Goal: Feedback & Contribution: Submit feedback/report problem

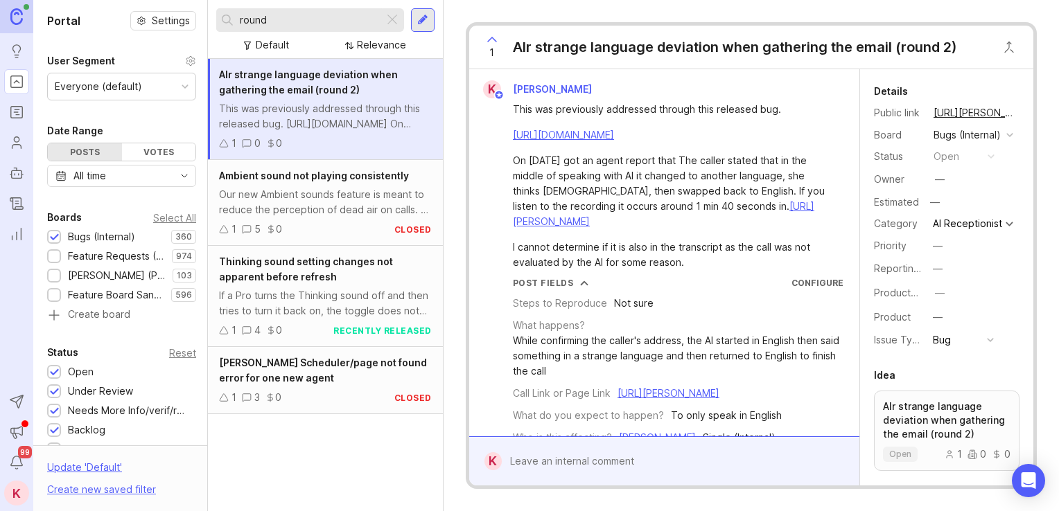
drag, startPoint x: 317, startPoint y: 24, endPoint x: 166, endPoint y: 23, distance: 151.1
click at [166, 23] on div "Portal Settings User Segment Everyone (default) Date Range Posts Votes All time…" at bounding box center [546, 255] width 1026 height 511
click at [389, 26] on div at bounding box center [392, 20] width 17 height 18
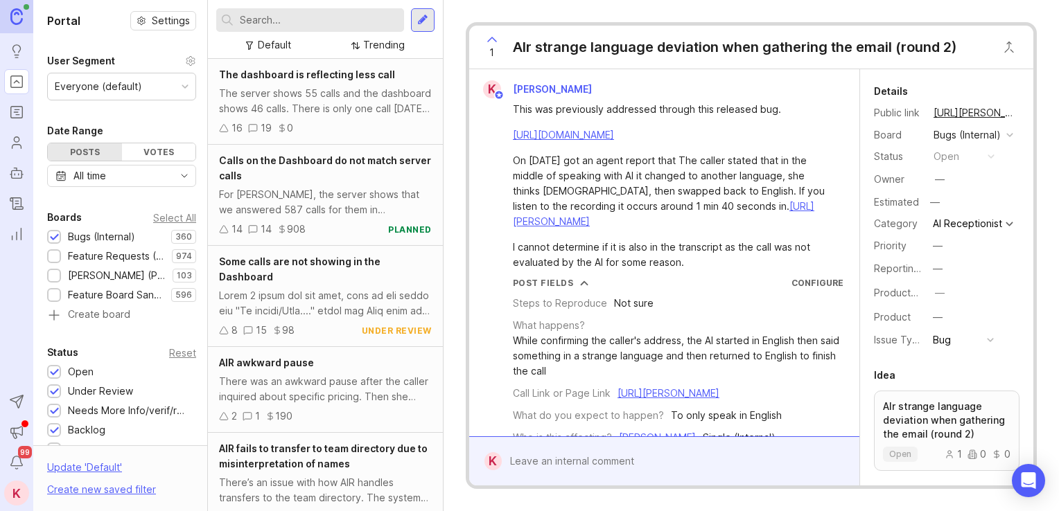
click at [317, 18] on input "text" at bounding box center [319, 19] width 159 height 15
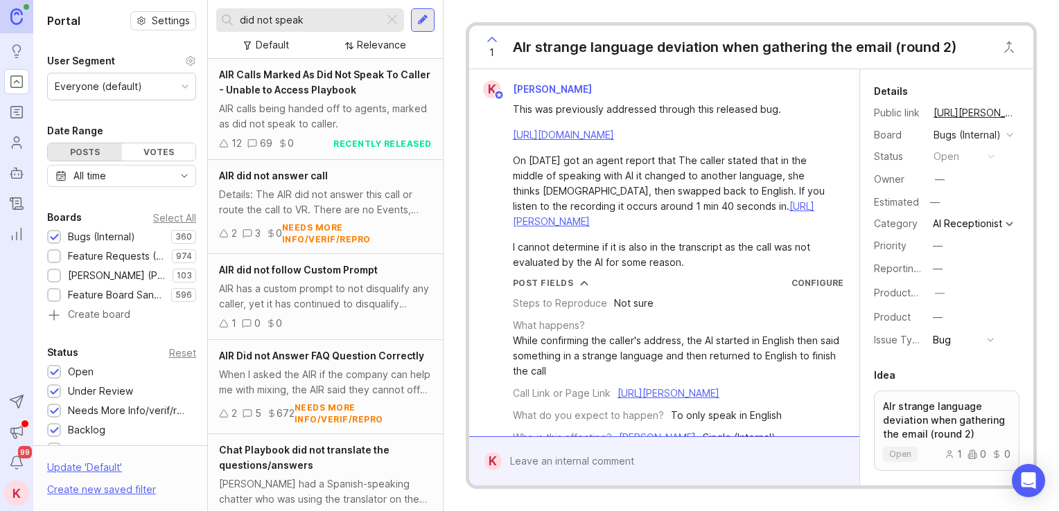
type input "did not speak"
click at [357, 105] on div "AIR calls being handed off to agents, marked as did not speak to caller." at bounding box center [325, 116] width 213 height 30
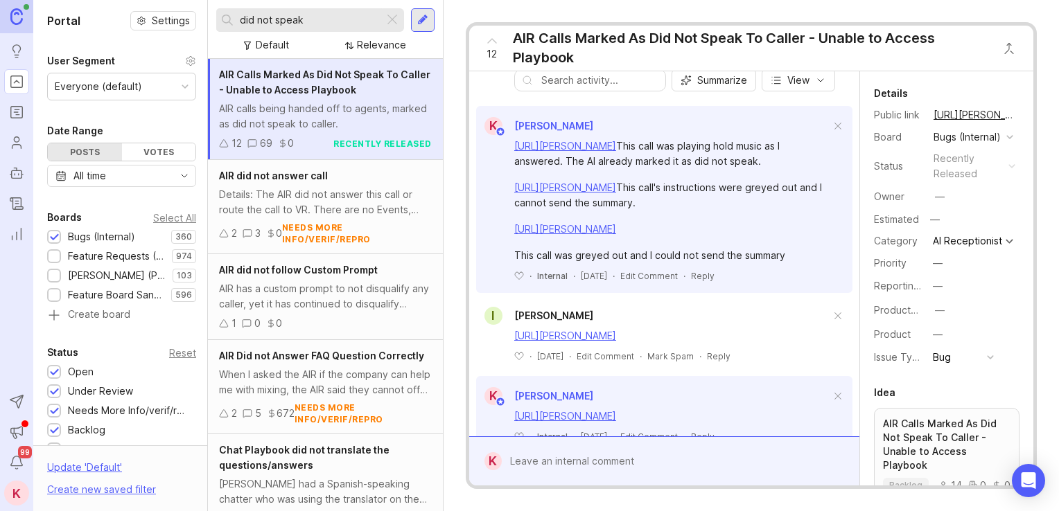
scroll to position [419, 0]
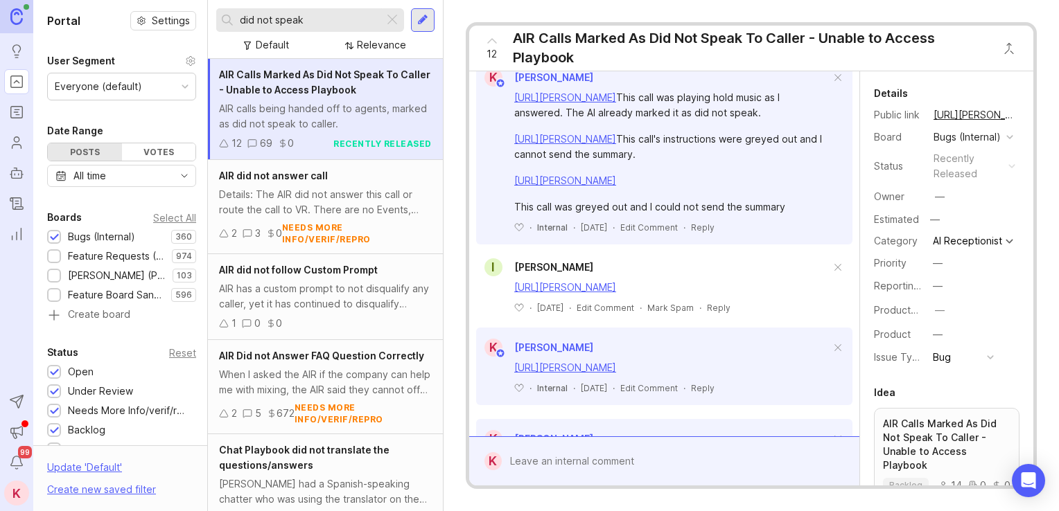
drag, startPoint x: 730, startPoint y: 157, endPoint x: 748, endPoint y: 238, distance: 83.9
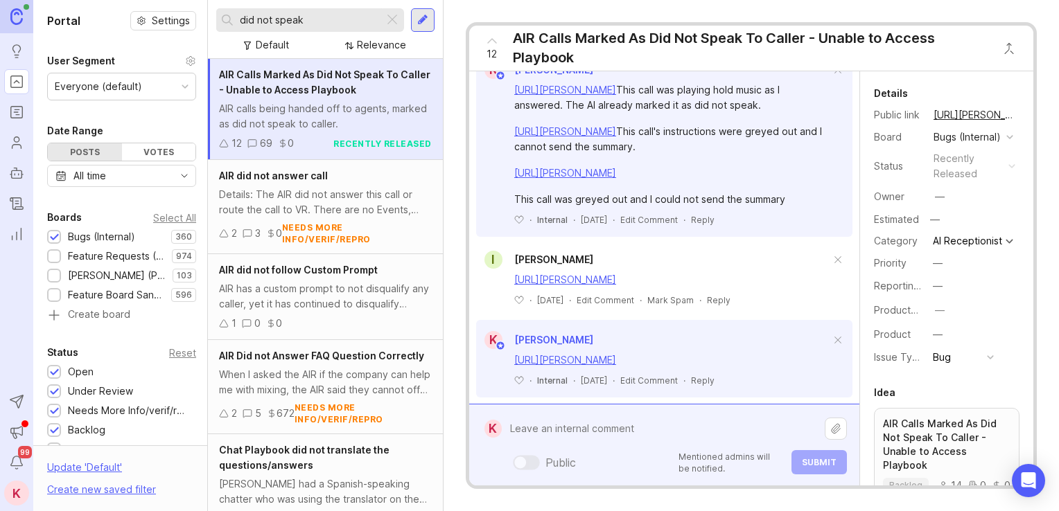
click at [599, 462] on div "Public Mentioned admins will be notified. Submit" at bounding box center [674, 445] width 345 height 59
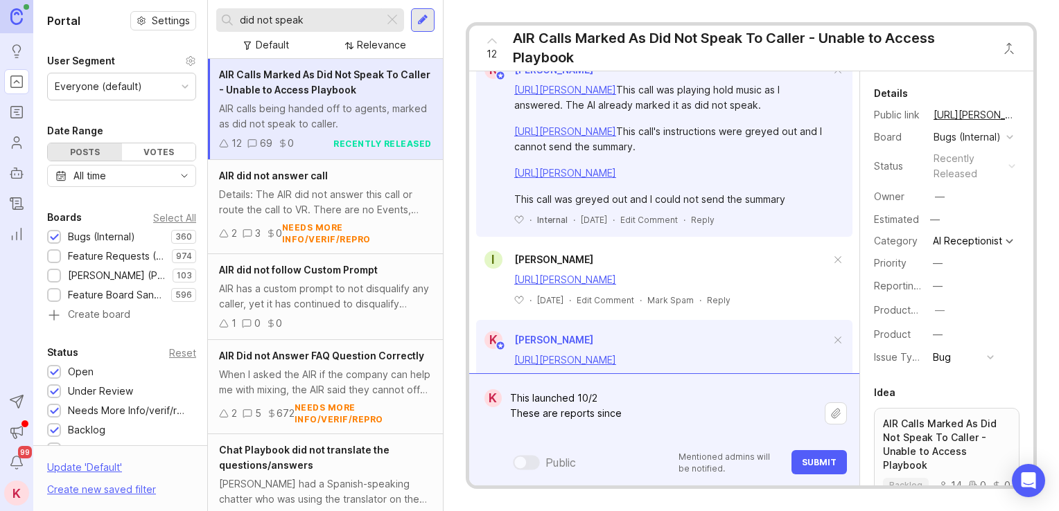
click at [556, 432] on textarea "This launched 10/2 These are reports since" at bounding box center [663, 413] width 323 height 57
paste textarea "[URL][PERSON_NAME]"
click at [568, 429] on textarea "This launched 10/2 These are reports since https://agent.smith.ai/agent/call/CA…" at bounding box center [663, 406] width 323 height 72
click at [651, 438] on textarea "This launched 10/2 These are reports since https://agent.smith.ai/agent/call/CA…" at bounding box center [663, 406] width 323 height 72
paste textarea "[URL][PERSON_NAME]"
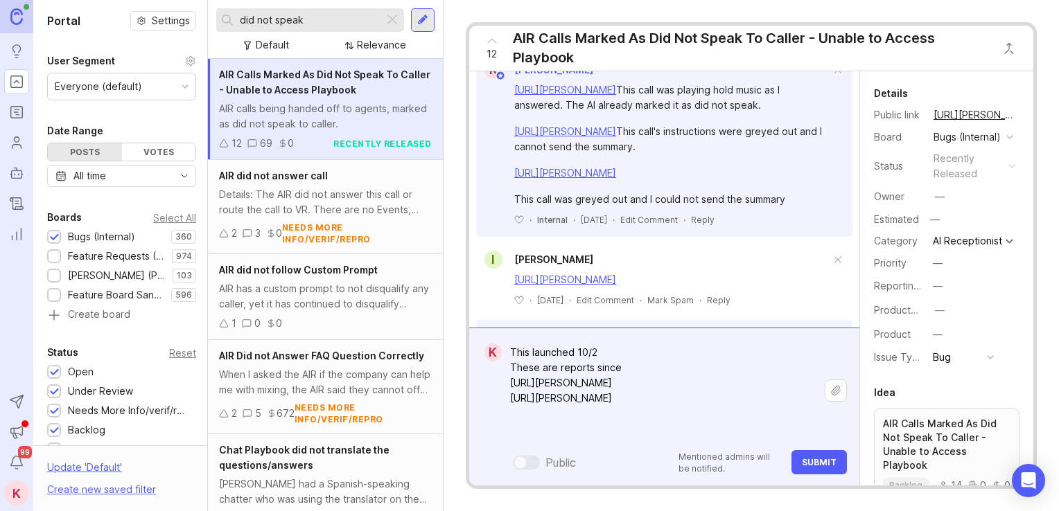
click at [585, 428] on textarea "This launched 10/2 These are reports since https://agent.smith.ai/agent/call/CA…" at bounding box center [663, 391] width 323 height 103
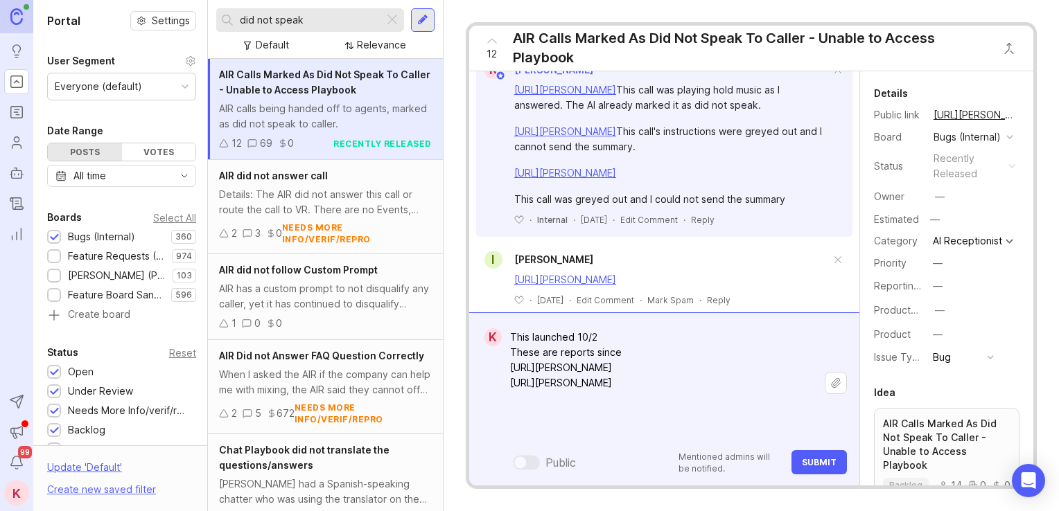
paste textarea "[URL][PERSON_NAME]"
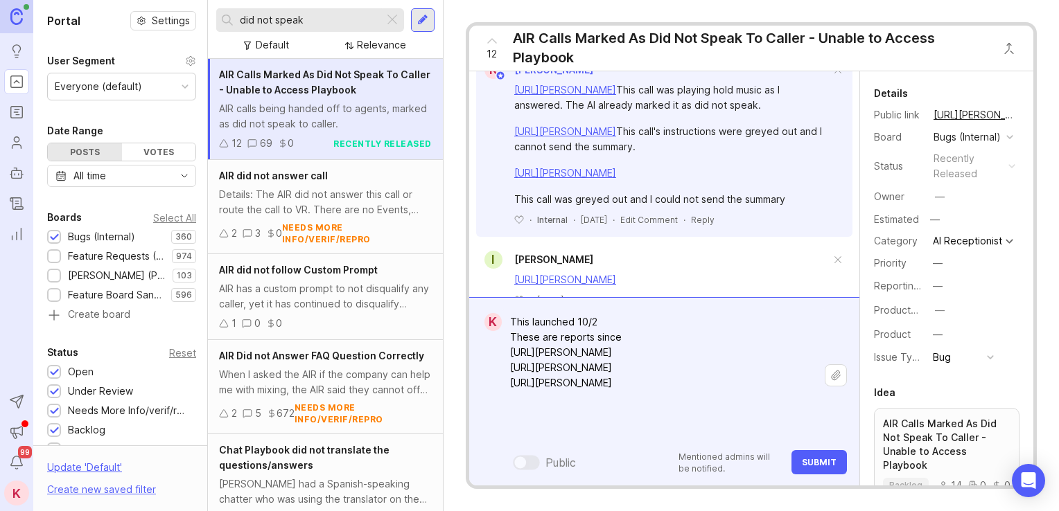
type textarea "This launched 10/2 These are reports since https://agent.smith.ai/agent/call/CA…"
click at [801, 462] on button "Submit" at bounding box center [818, 462] width 55 height 24
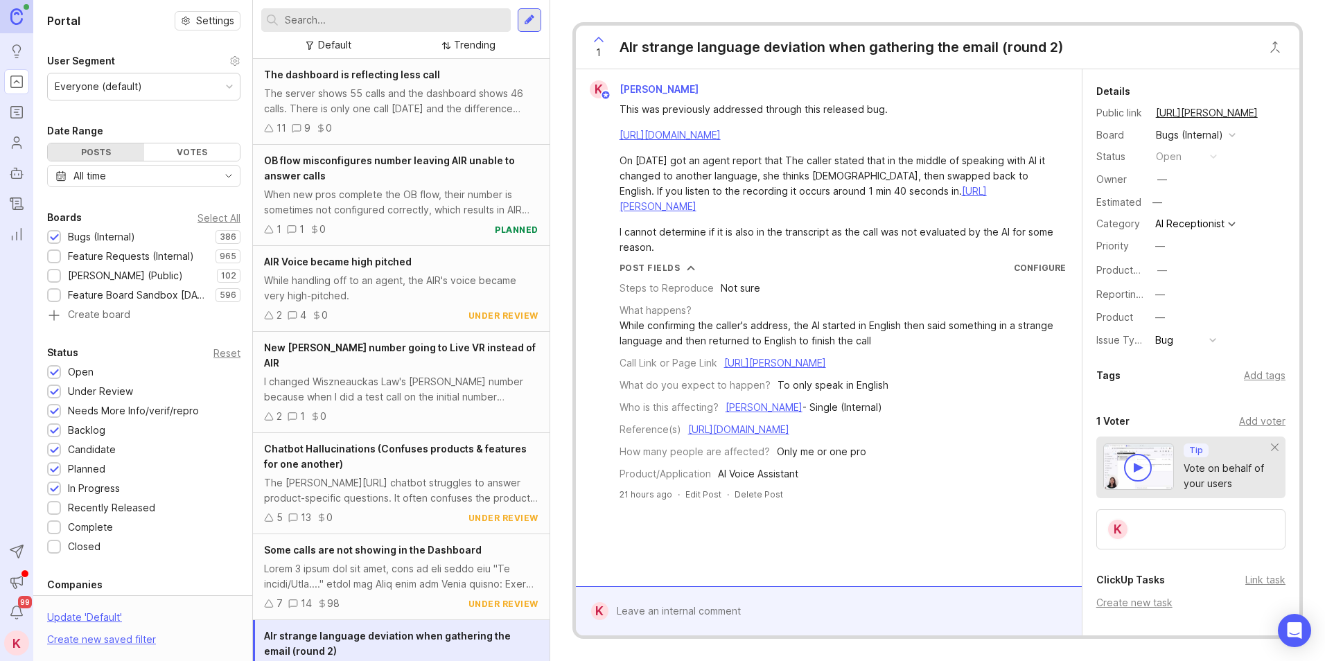
scroll to position [353, 0]
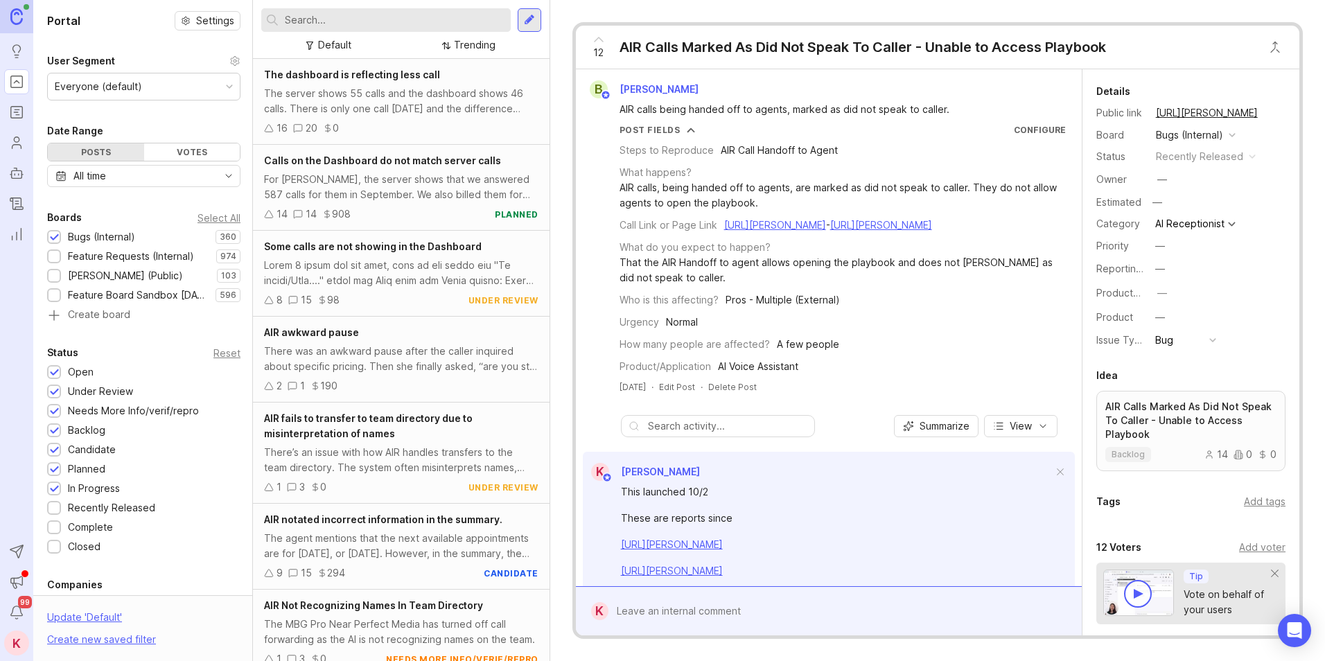
click at [423, 26] on input "text" at bounding box center [395, 19] width 220 height 15
type input "air agent part of call"
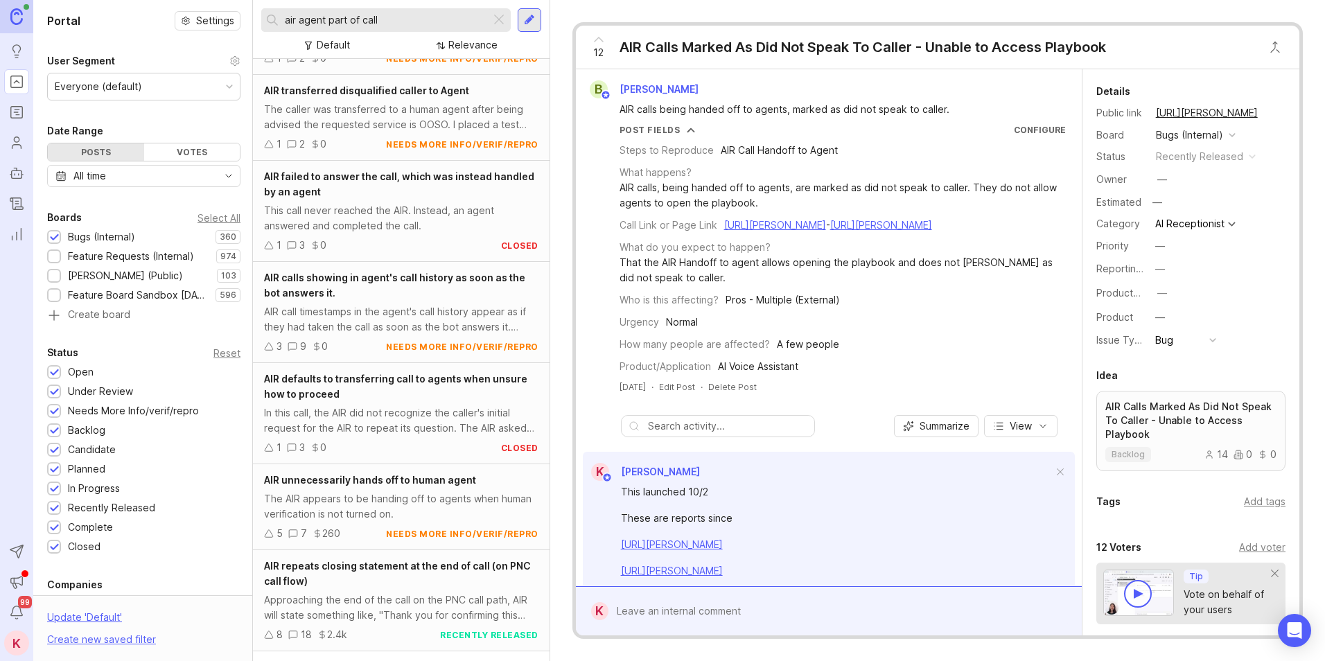
drag, startPoint x: 362, startPoint y: 265, endPoint x: 377, endPoint y: 450, distance: 185.7
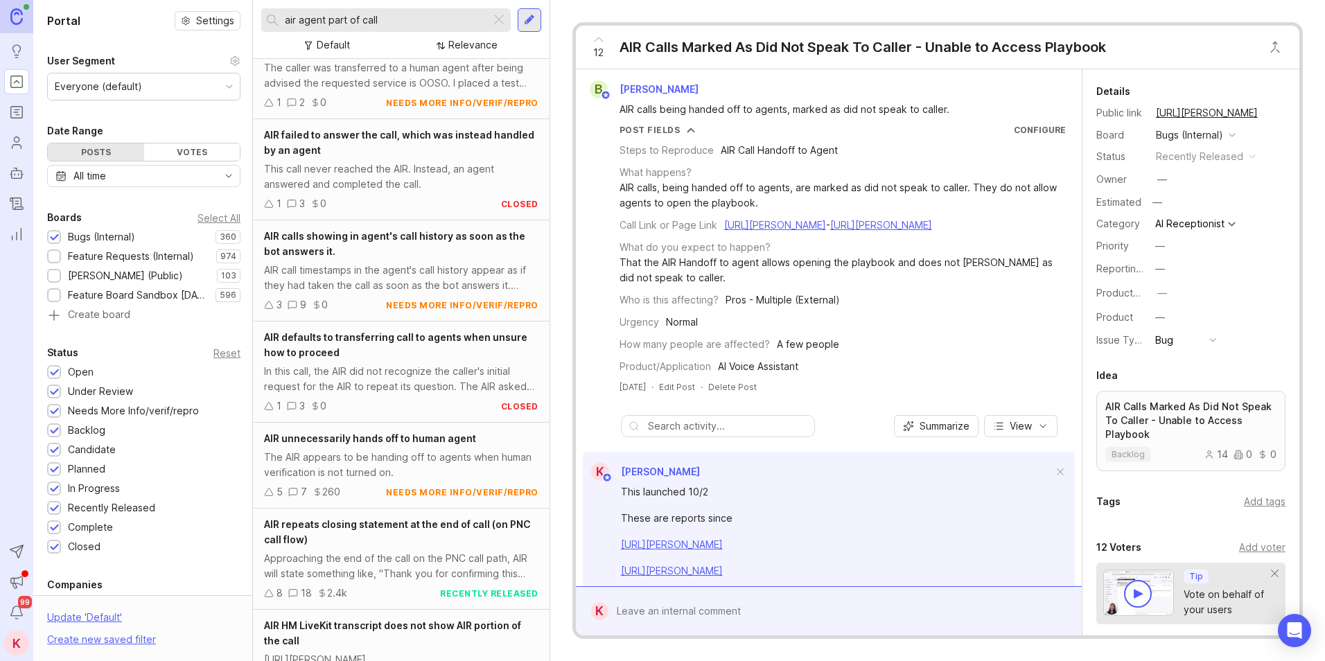
drag, startPoint x: 369, startPoint y: 414, endPoint x: 370, endPoint y: 297, distance: 116.4
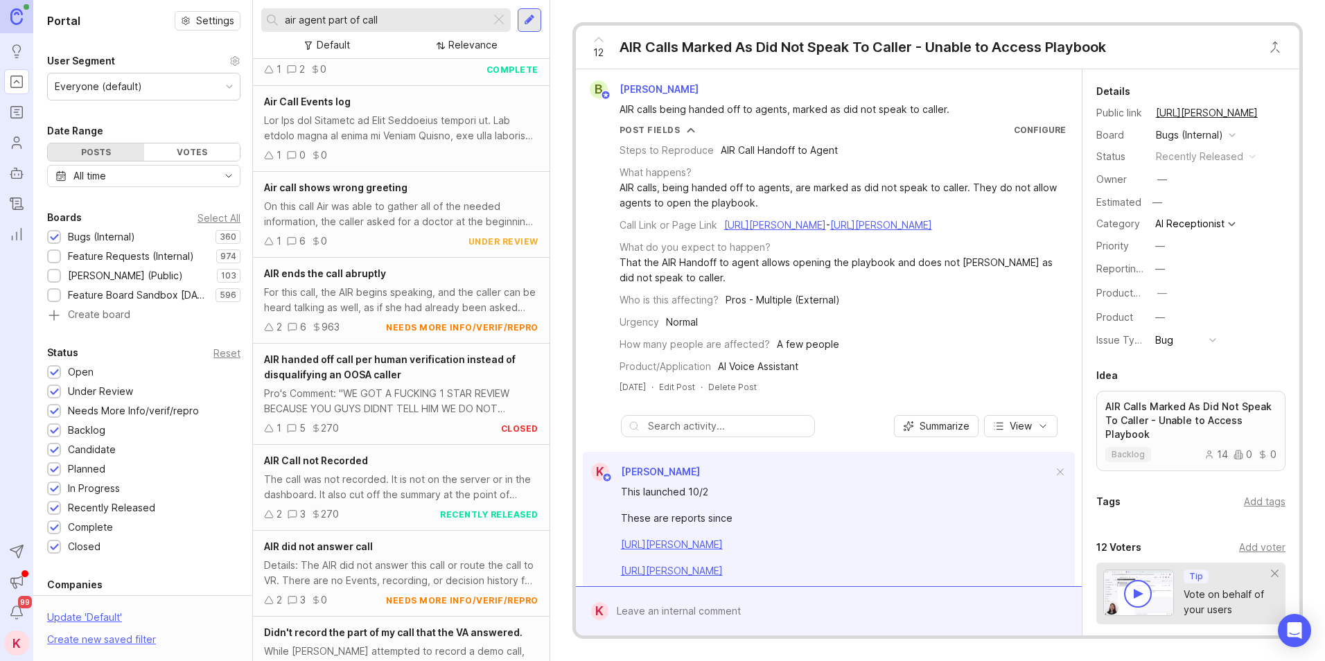
scroll to position [997, 0]
